Goal: Information Seeking & Learning: Learn about a topic

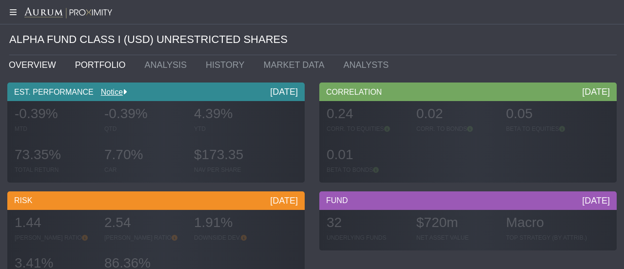
click at [92, 67] on link "PORTFOLIO" at bounding box center [103, 65] width 70 height 20
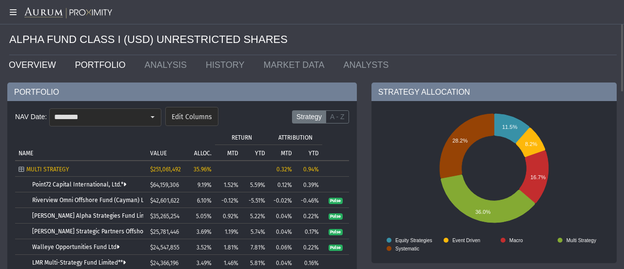
click at [46, 65] on link "OVERVIEW" at bounding box center [34, 65] width 66 height 20
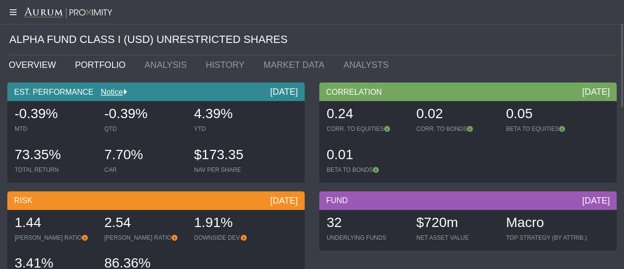
click at [98, 61] on link "PORTFOLIO" at bounding box center [103, 65] width 70 height 20
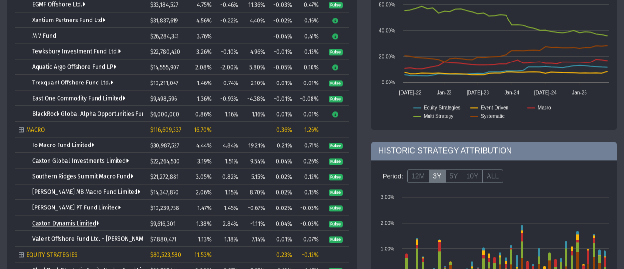
scroll to position [352, 0]
click at [82, 79] on link "Trexquant Offshore Fund Ltd." at bounding box center [72, 82] width 81 height 7
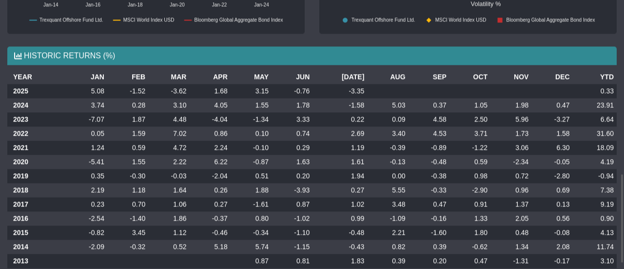
scroll to position [517, 0]
